Goal: Task Accomplishment & Management: Complete application form

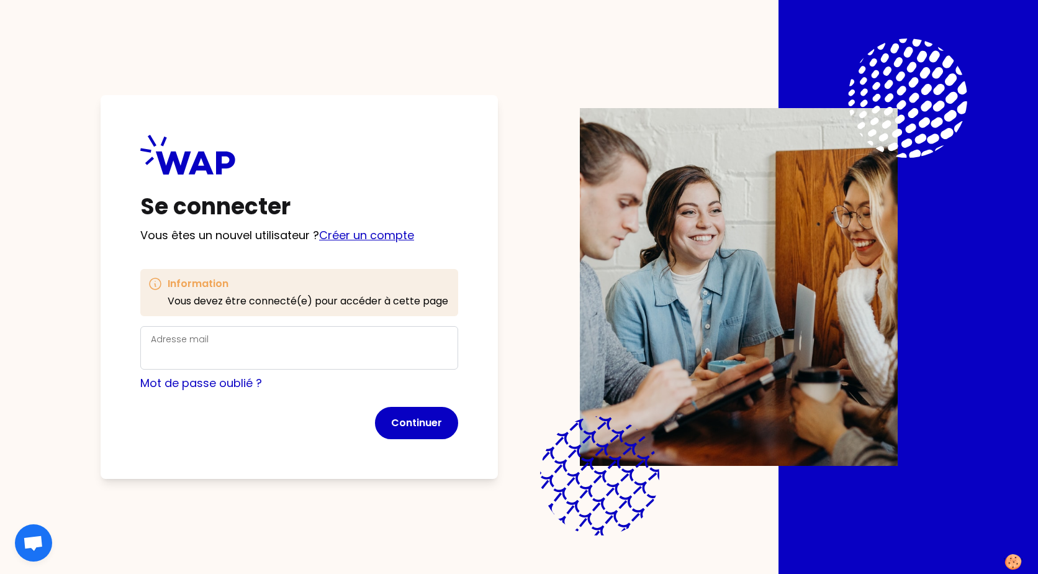
click at [383, 236] on link "Créer un compte" at bounding box center [366, 235] width 95 height 16
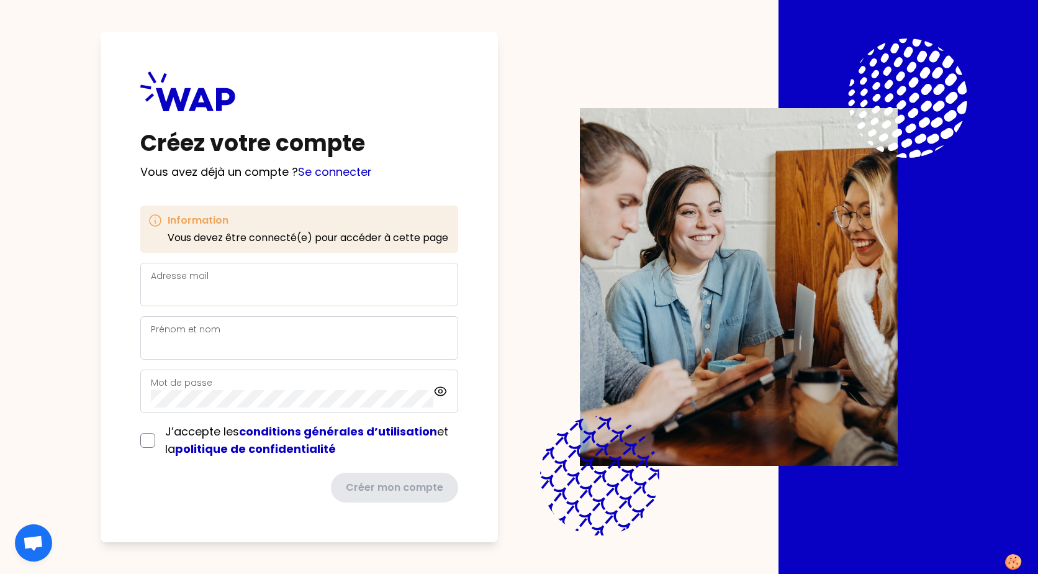
click at [162, 283] on div "Adresse mail" at bounding box center [299, 284] width 297 height 32
type input "a"
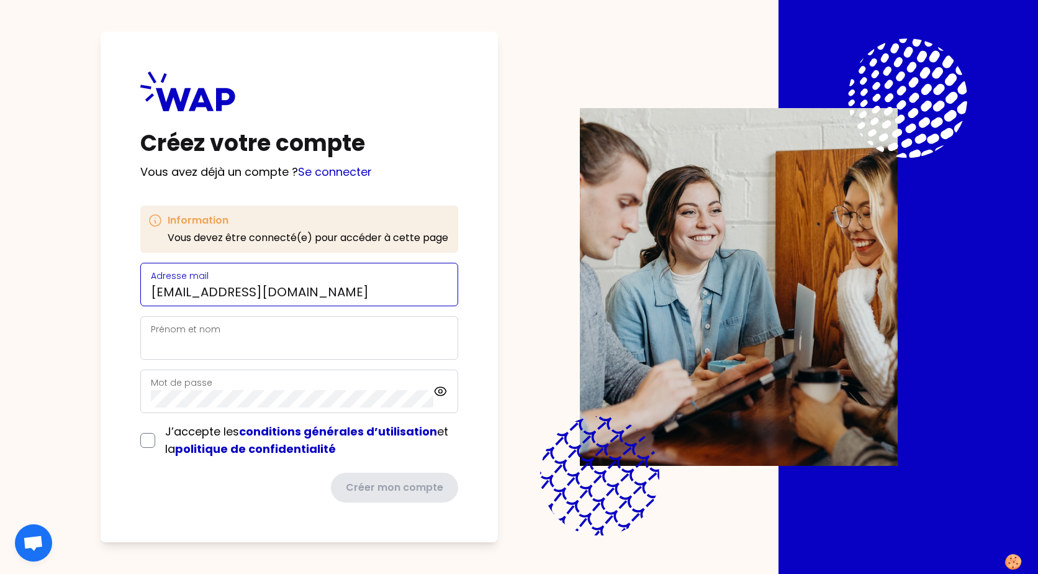
type input "[EMAIL_ADDRESS][DOMAIN_NAME]"
click at [222, 334] on div "Prénom et nom" at bounding box center [299, 338] width 297 height 32
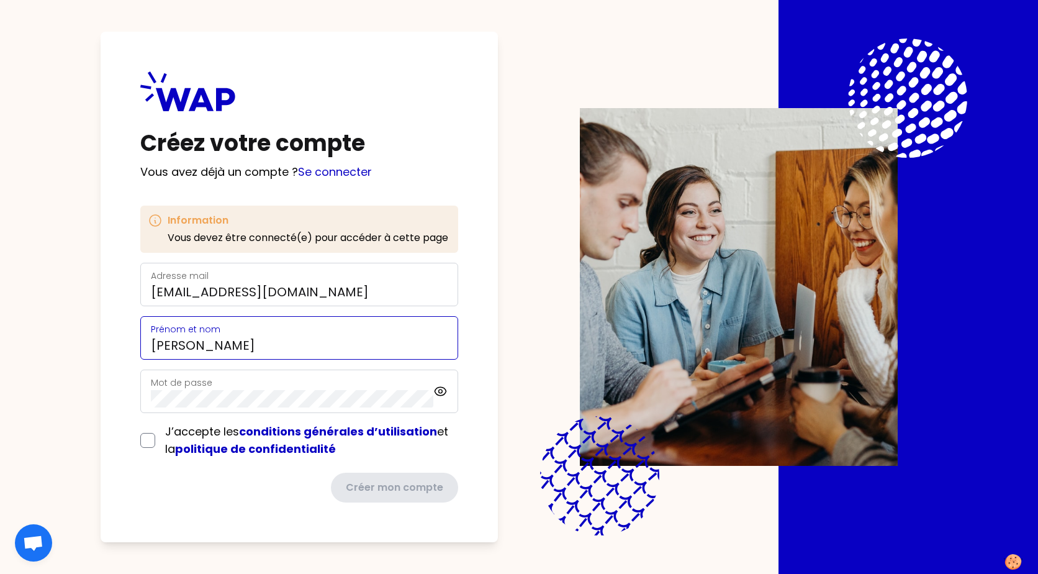
type input "[PERSON_NAME]"
click at [151, 440] on input "checkbox" at bounding box center [147, 440] width 15 height 15
checkbox input "true"
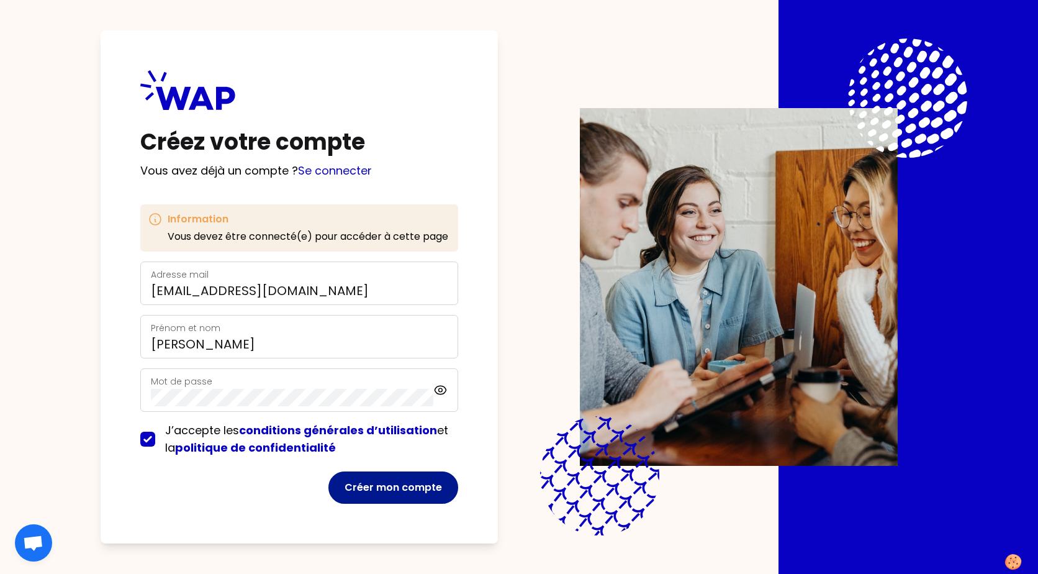
click at [408, 490] on button "Créer mon compte" at bounding box center [393, 487] width 130 height 32
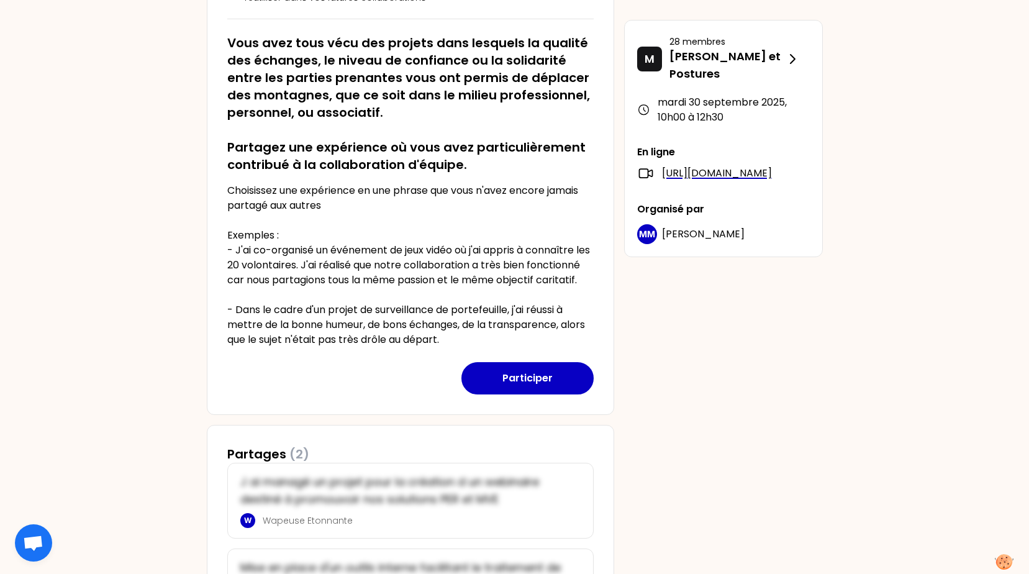
scroll to position [248, 0]
